Goal: Go to known website: Access a specific website the user already knows

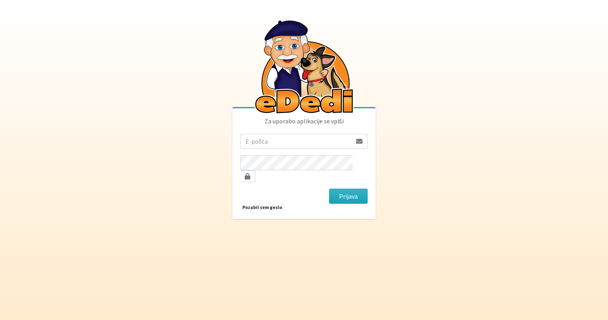
click at [276, 143] on input "email" at bounding box center [295, 141] width 111 height 15
type input "[EMAIL_ADDRESS][DOMAIN_NAME]"
click at [329, 189] on button "Prijava" at bounding box center [348, 196] width 39 height 15
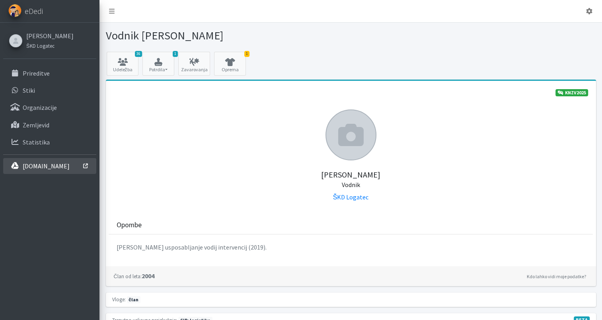
click at [43, 167] on p "[DOMAIN_NAME]" at bounding box center [46, 166] width 47 height 8
